Goal: Find specific page/section: Find specific page/section

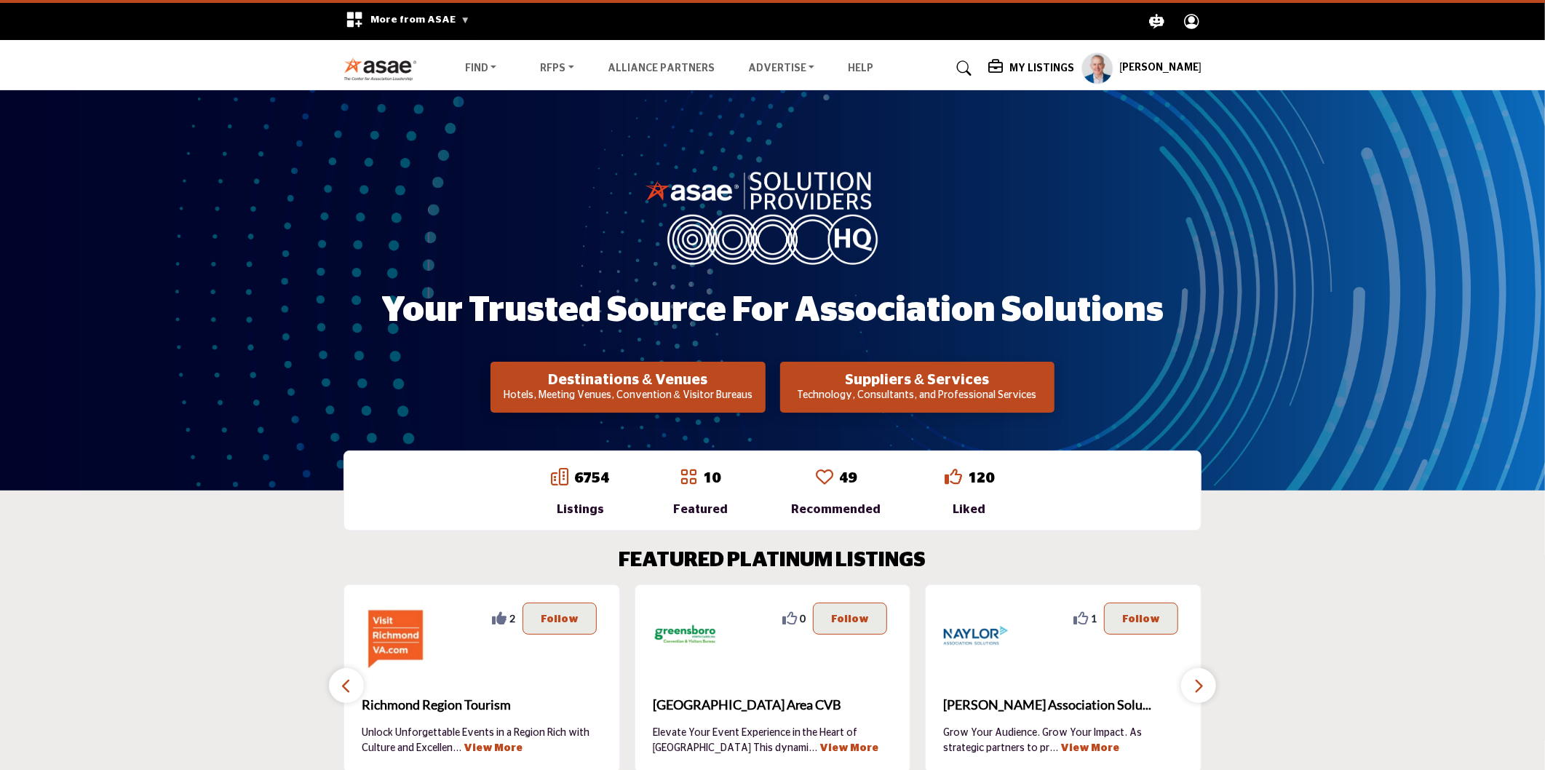
click at [1031, 69] on h5 "My Listings" at bounding box center [1041, 68] width 65 height 13
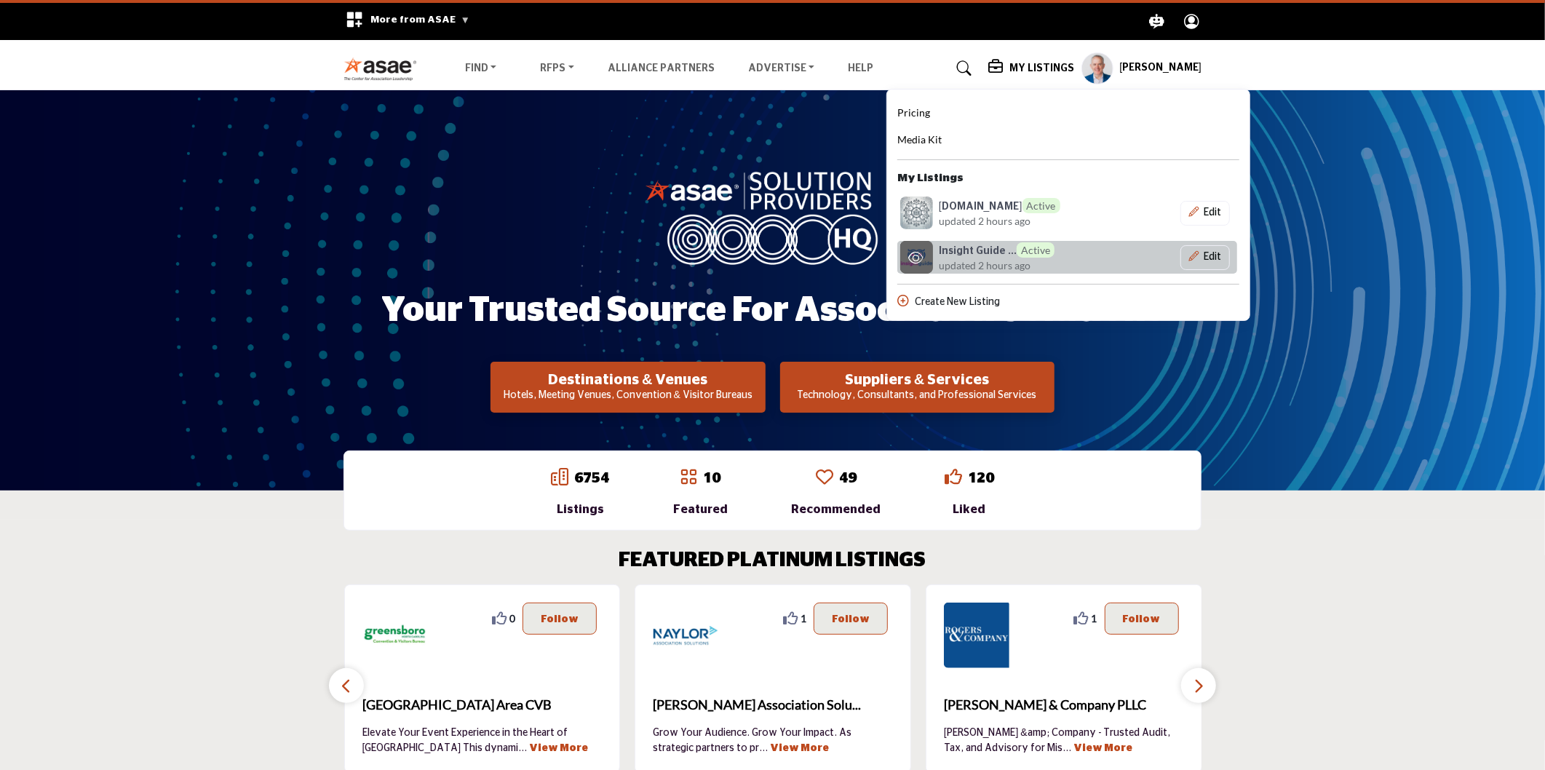
click at [980, 250] on h6 "Insight Guide ... Active" at bounding box center [997, 249] width 116 height 15
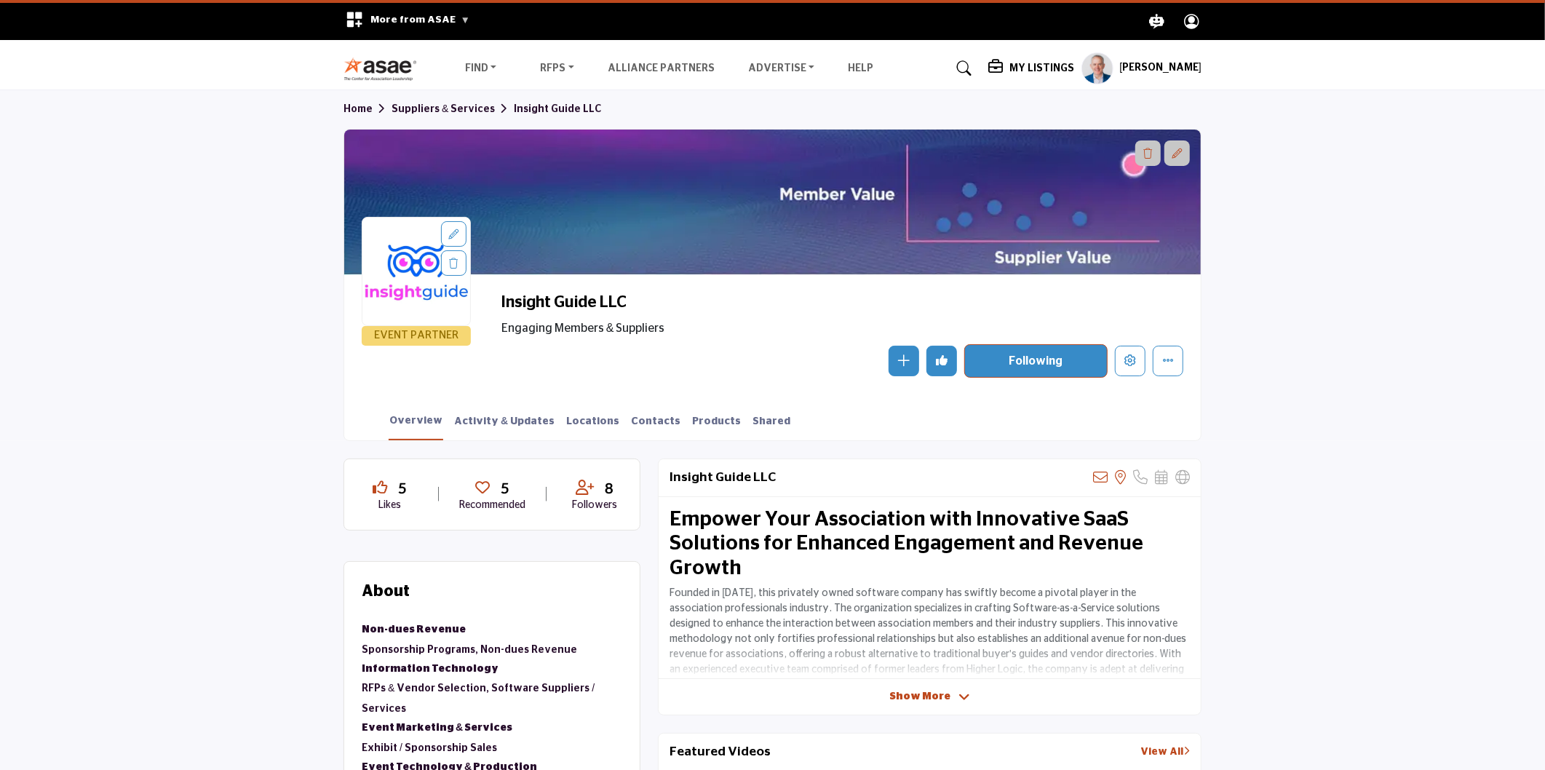
click at [1096, 66] on profile-featured-9d57d186-dcdc-4fd1-8698-ebbedcf867ac "Show hide supplier dropdown" at bounding box center [1097, 68] width 32 height 32
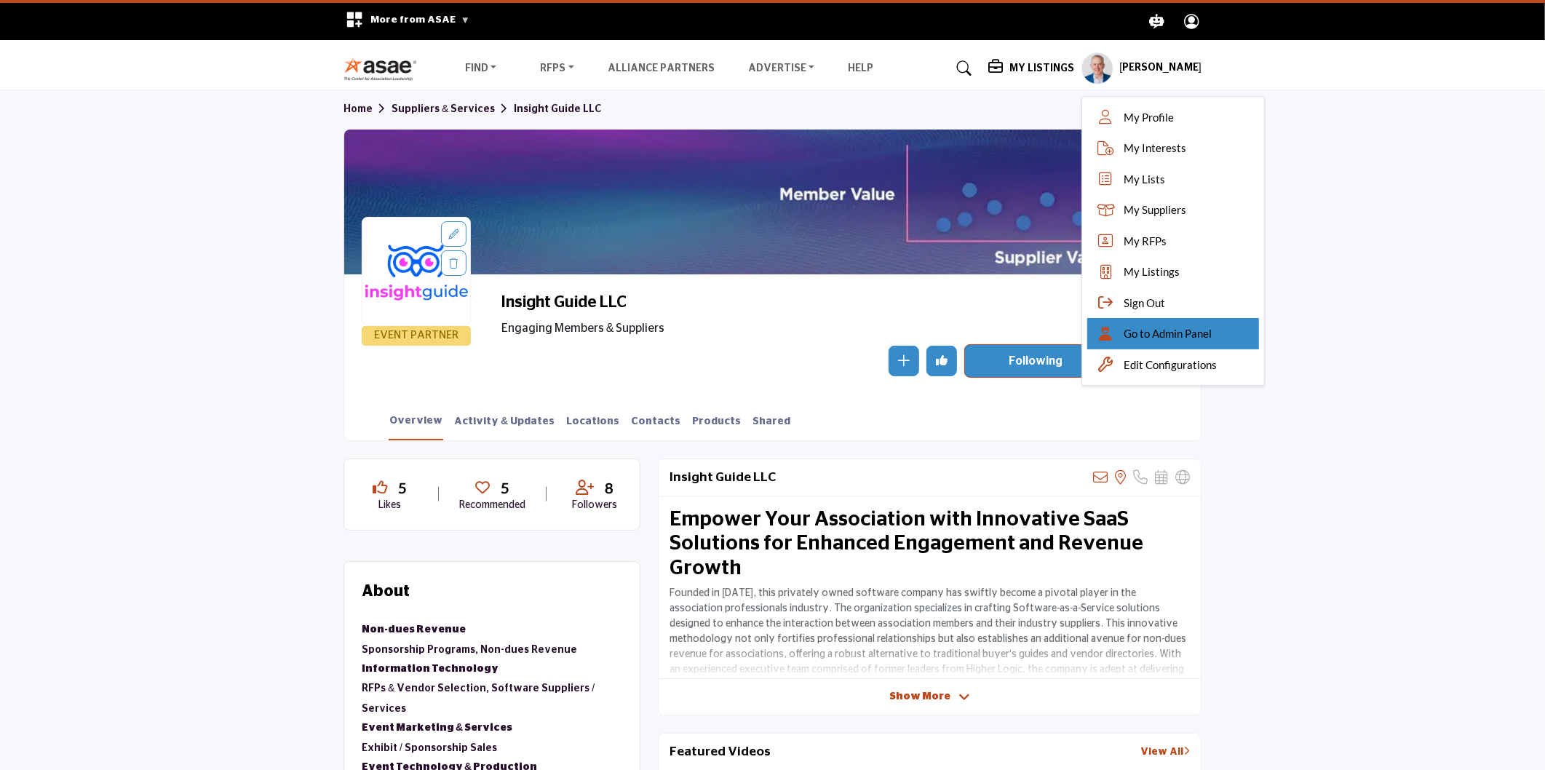
click at [1141, 333] on span "Go to Admin Panel" at bounding box center [1168, 333] width 88 height 17
